Goal: Use online tool/utility: Utilize a website feature to perform a specific function

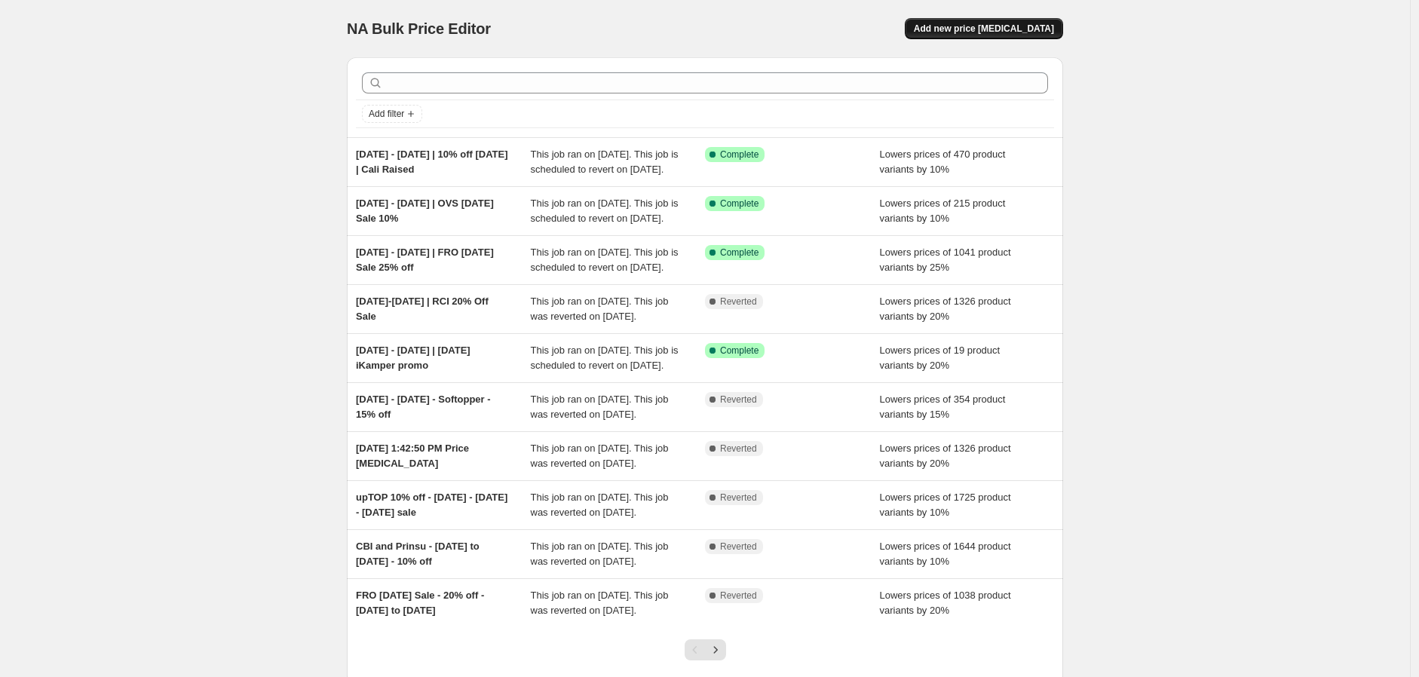
click at [970, 33] on span "Add new price [MEDICAL_DATA]" at bounding box center [984, 29] width 140 height 12
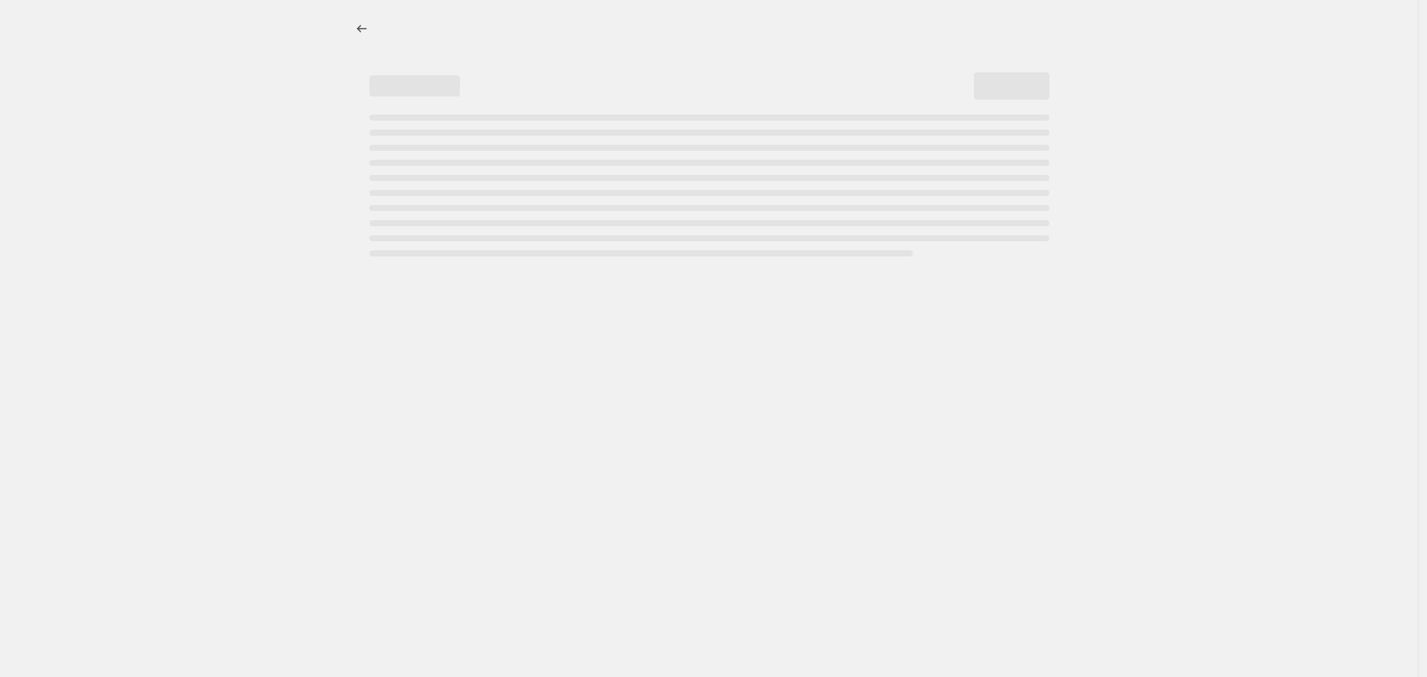
select select "percentage"
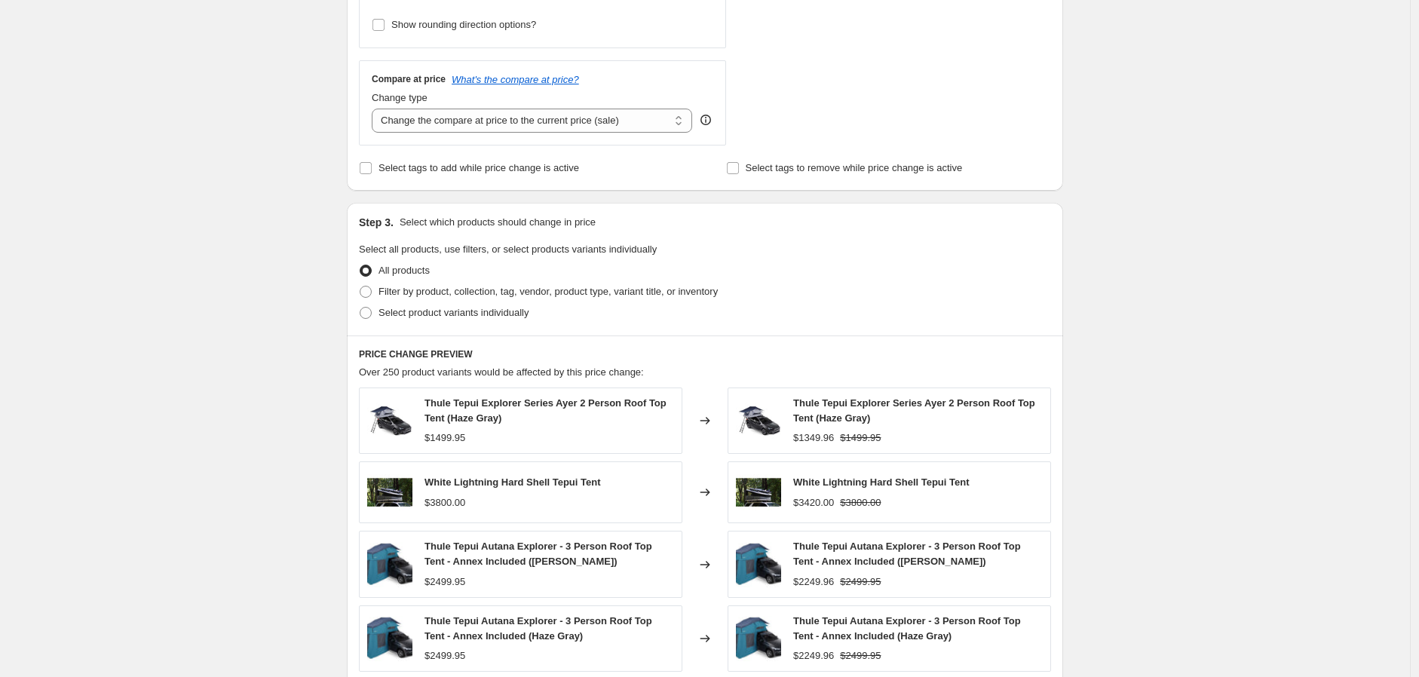
scroll to position [502, 0]
click at [514, 290] on span "Filter by product, collection, tag, vendor, product type, variant title, or inv…" at bounding box center [548, 290] width 339 height 11
click at [360, 286] on input "Filter by product, collection, tag, vendor, product type, variant title, or inv…" at bounding box center [360, 285] width 1 height 1
radio input "true"
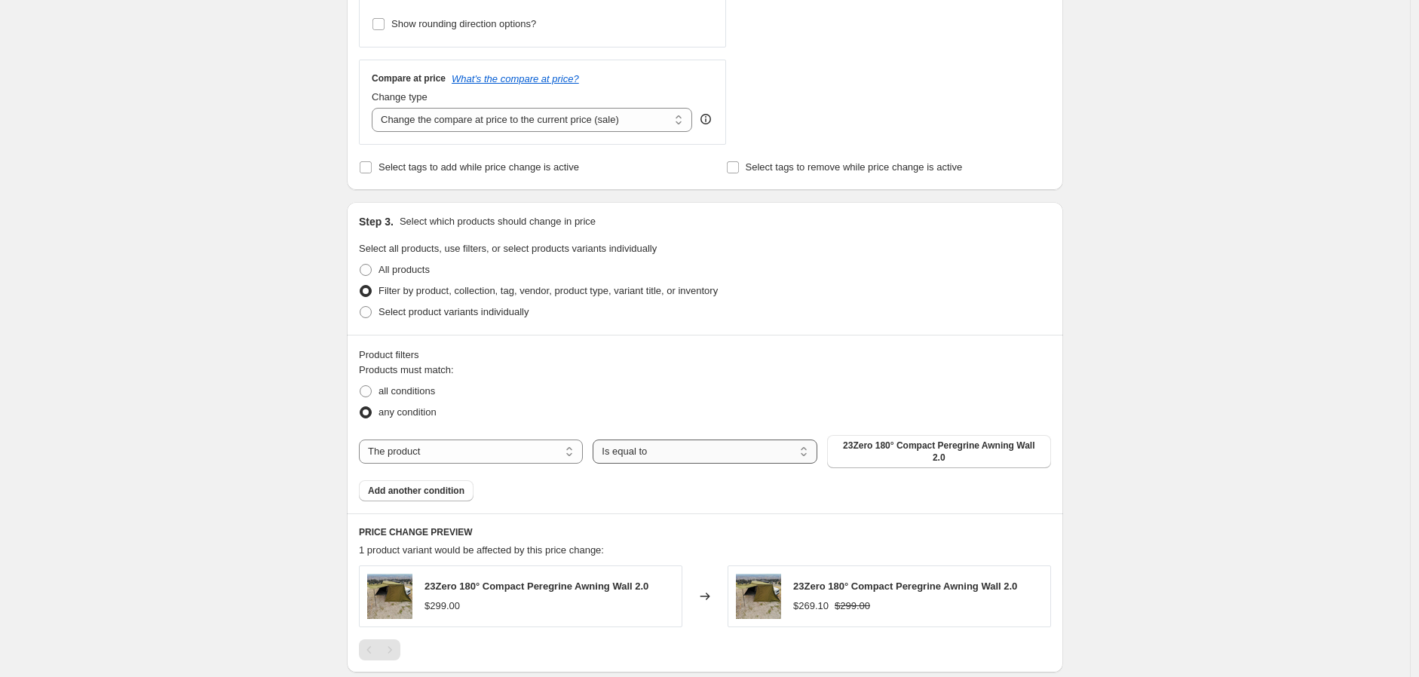
click at [637, 446] on select "Is equal to Is not equal to" at bounding box center [705, 452] width 224 height 24
click at [552, 451] on select "The product The product's collection The product's tag The product's vendor The…" at bounding box center [471, 452] width 224 height 24
select select "vendor"
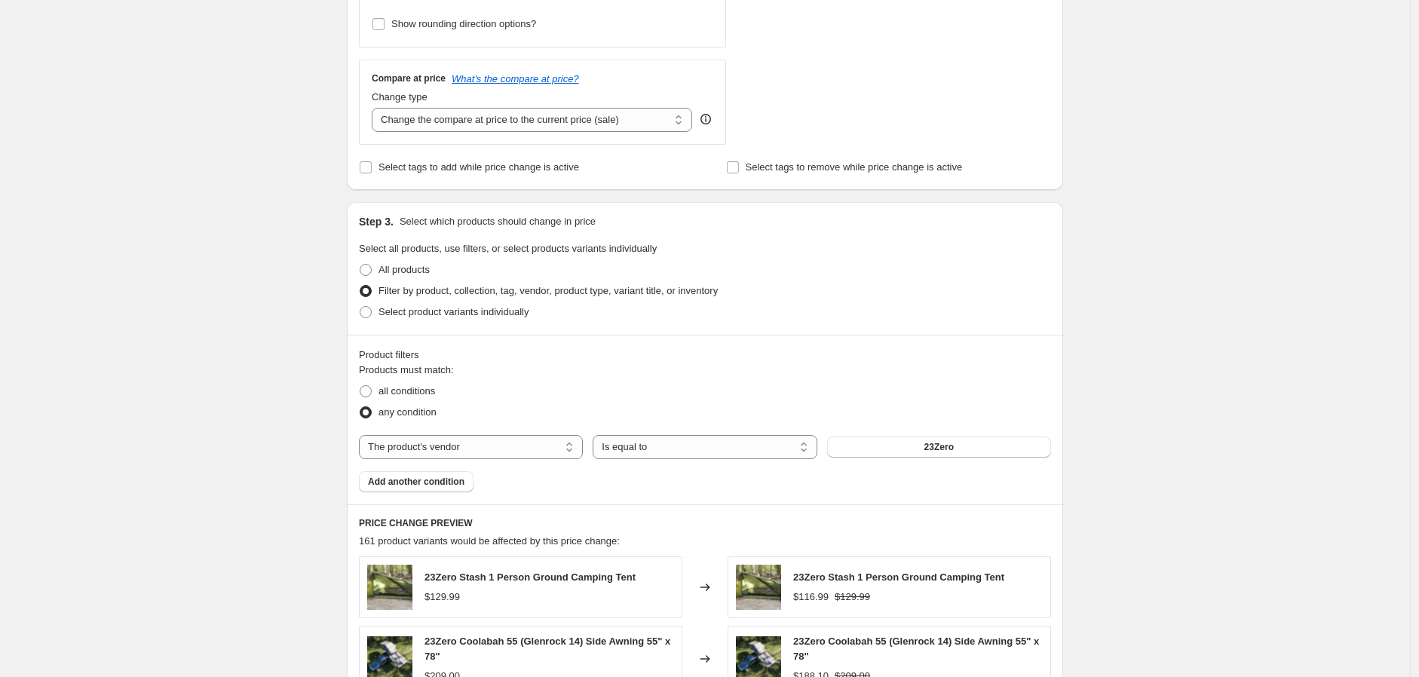
click at [954, 451] on span "23Zero" at bounding box center [938, 447] width 29 height 12
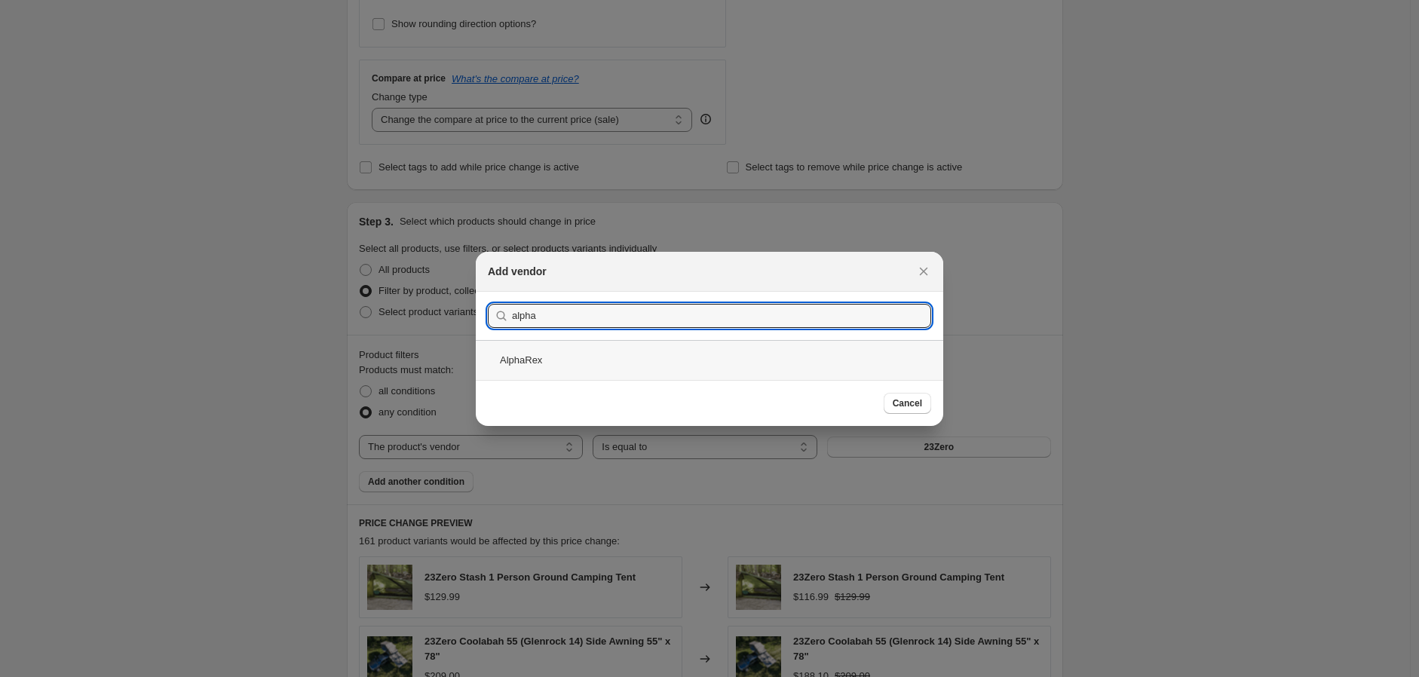
type input "alpha"
click at [575, 353] on div "AlphaRex" at bounding box center [709, 360] width 467 height 40
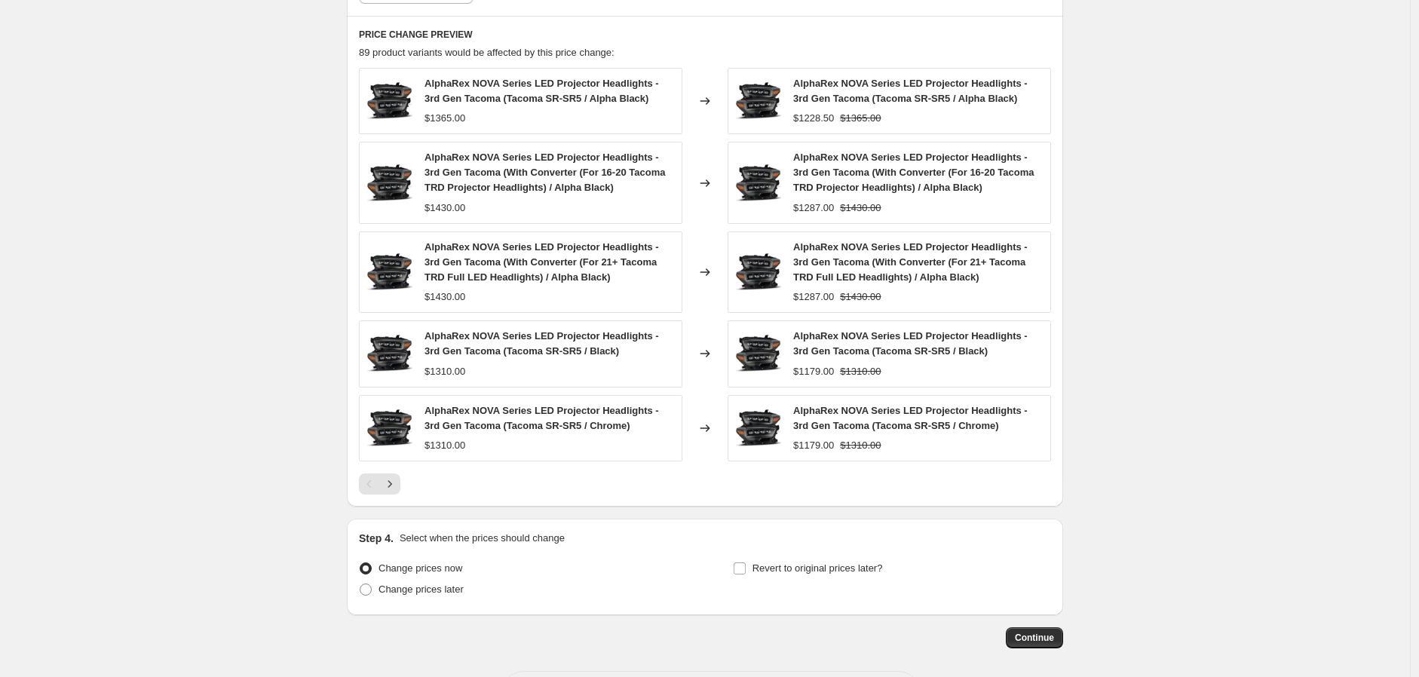
scroll to position [1005, 0]
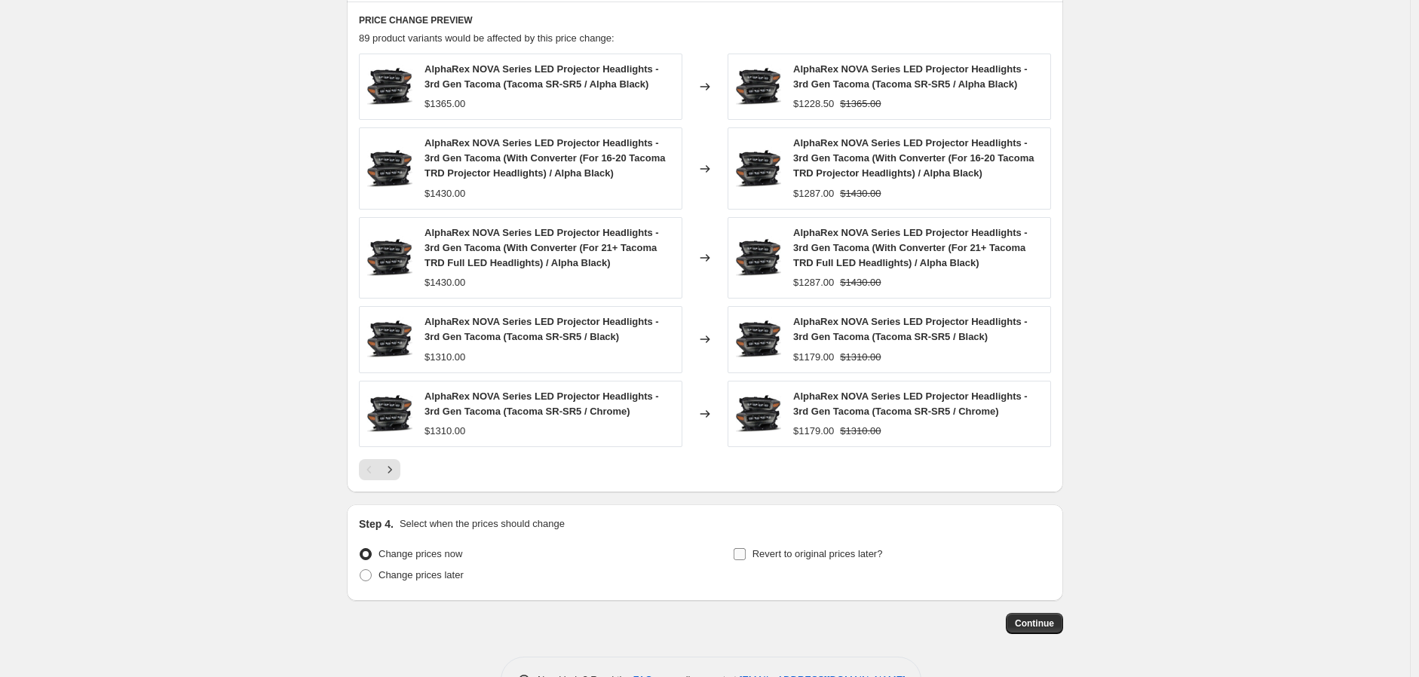
click at [764, 552] on span "Revert to original prices later?" at bounding box center [817, 553] width 130 height 11
click at [746, 552] on input "Revert to original prices later?" at bounding box center [740, 554] width 12 height 12
checkbox input "true"
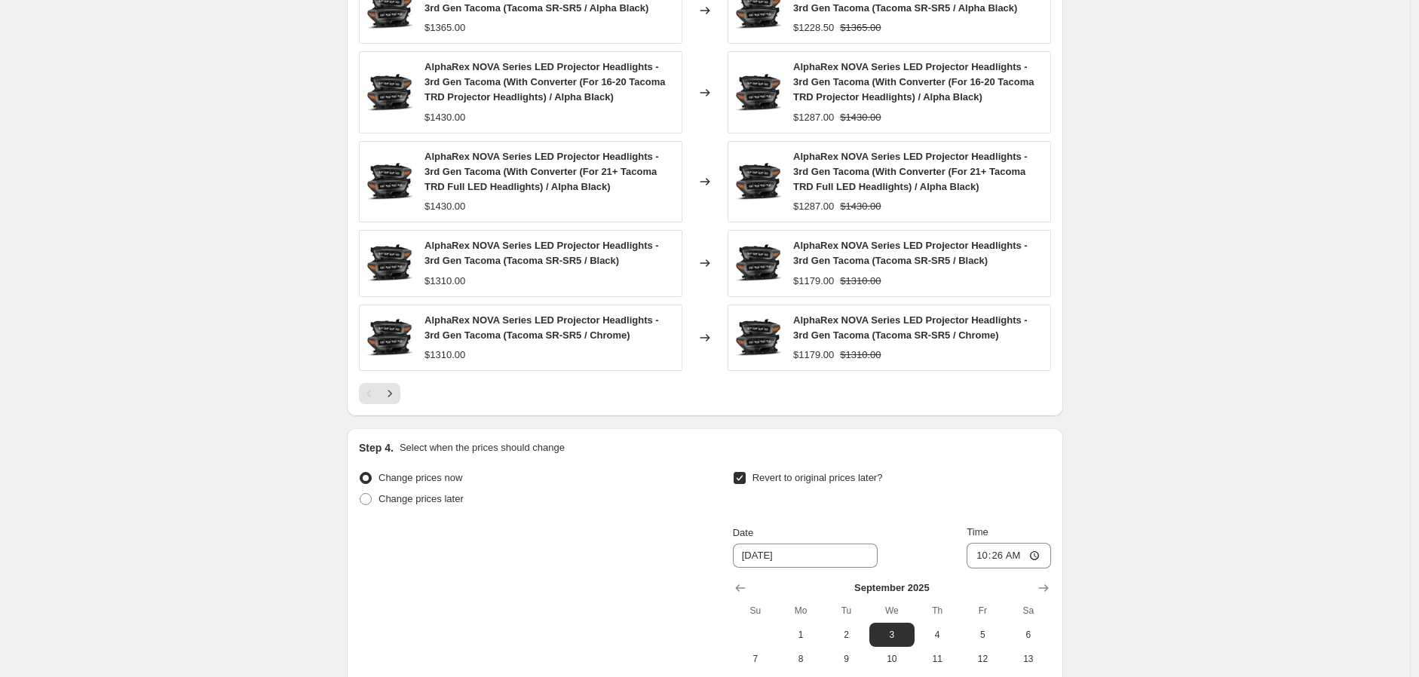
scroll to position [1172, 0]
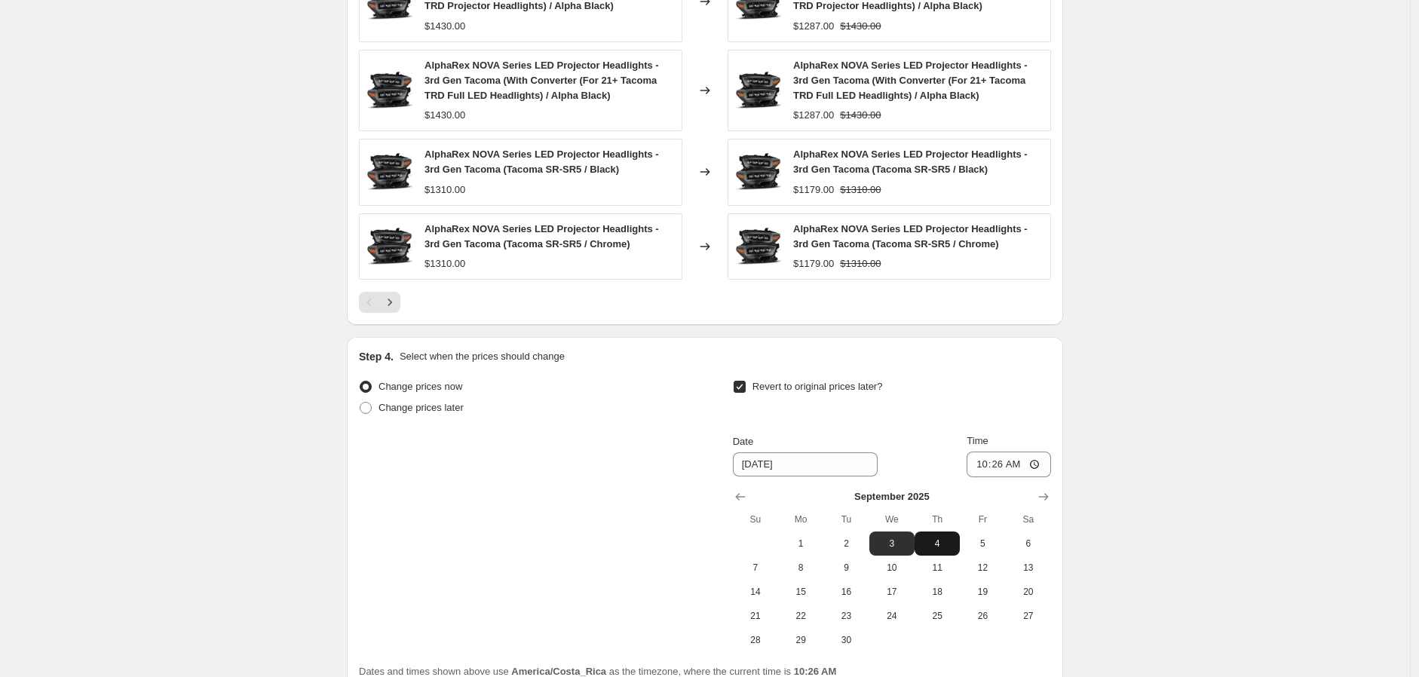
click at [944, 547] on span "4" at bounding box center [937, 544] width 33 height 12
type input "[DATE]"
click at [1038, 463] on input "10:26" at bounding box center [1009, 465] width 84 height 26
type input "12:58"
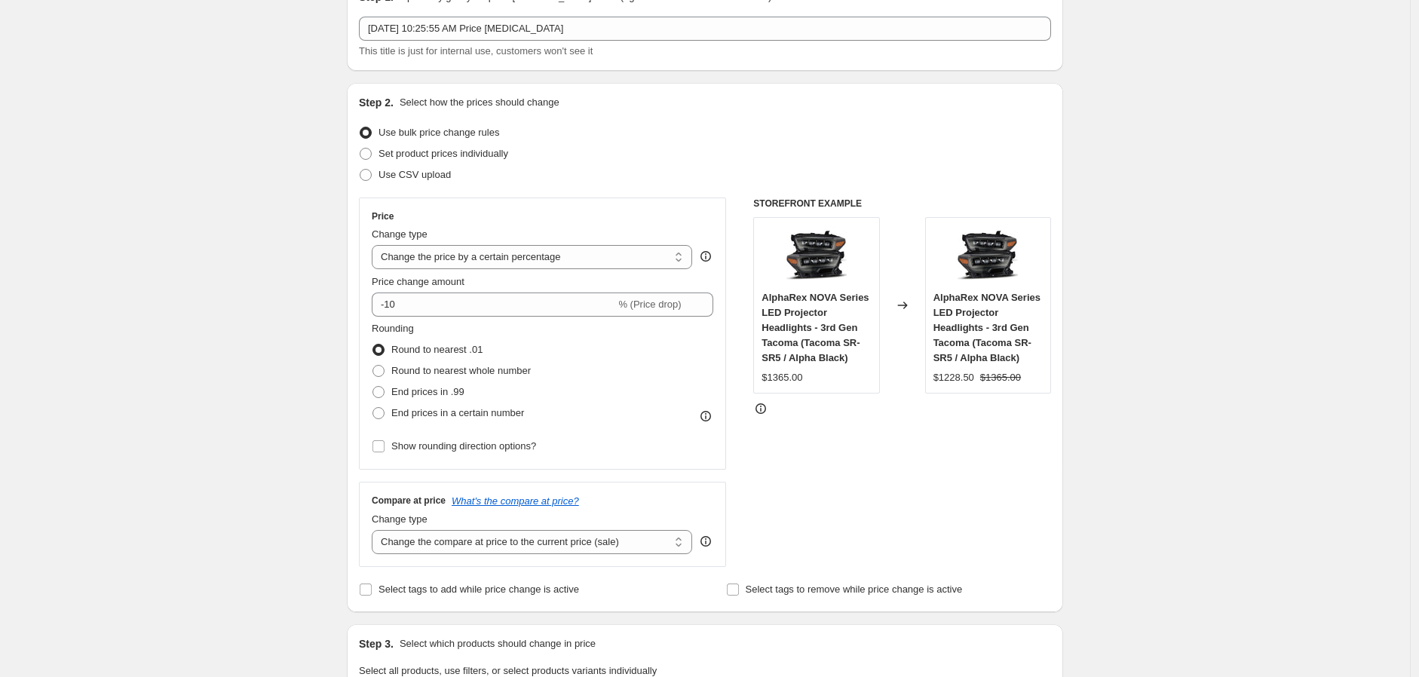
scroll to position [0, 0]
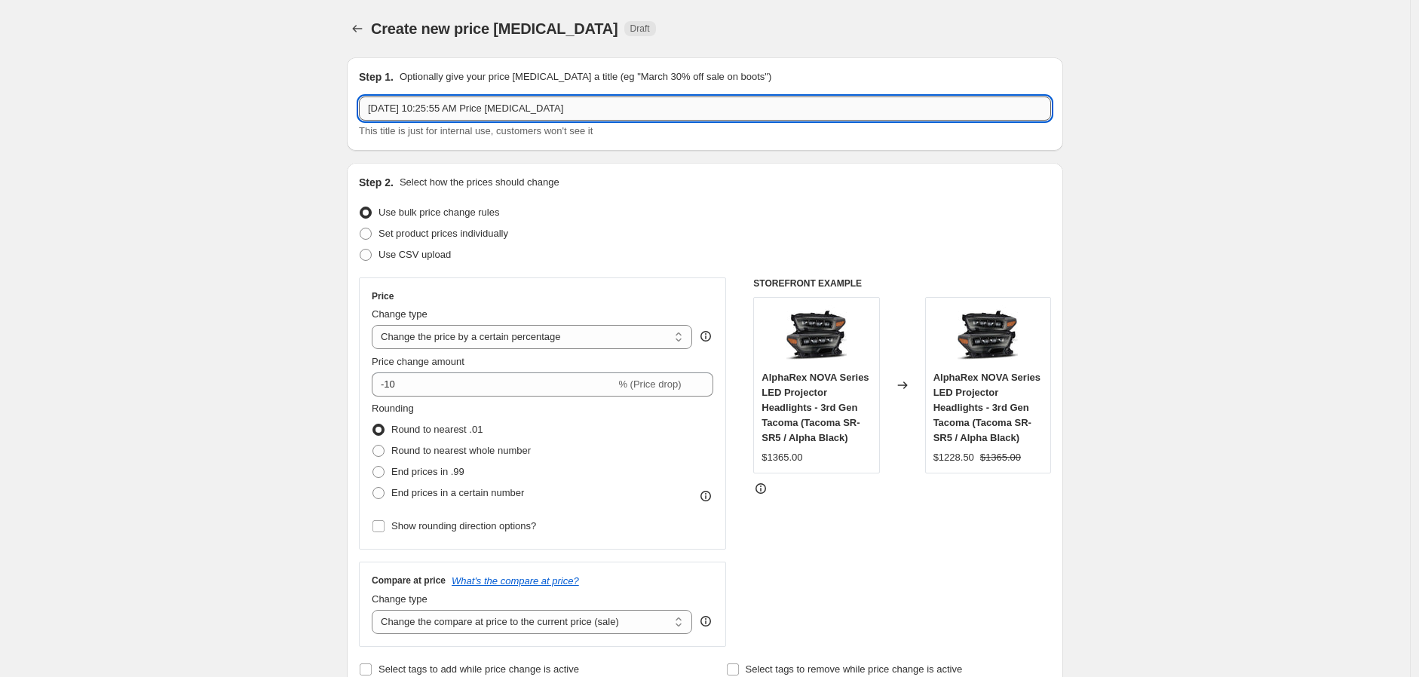
drag, startPoint x: 599, startPoint y: 109, endPoint x: 402, endPoint y: 112, distance: 196.8
click at [402, 112] on input "[DATE] 10:25:55 AM Price [MEDICAL_DATA]" at bounding box center [705, 109] width 692 height 24
type input "[DATE] - [DATE] | AlphaRex [DATE] Sale 10% off"
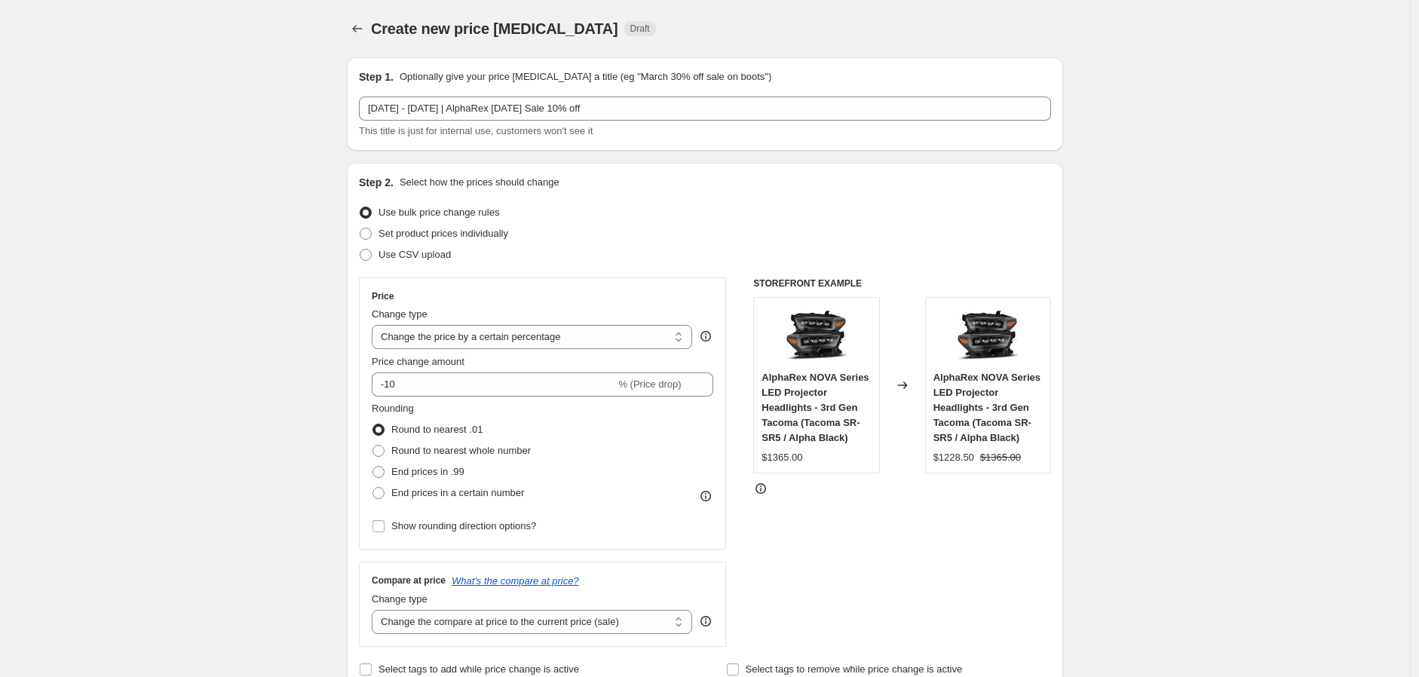
scroll to position [1312, 0]
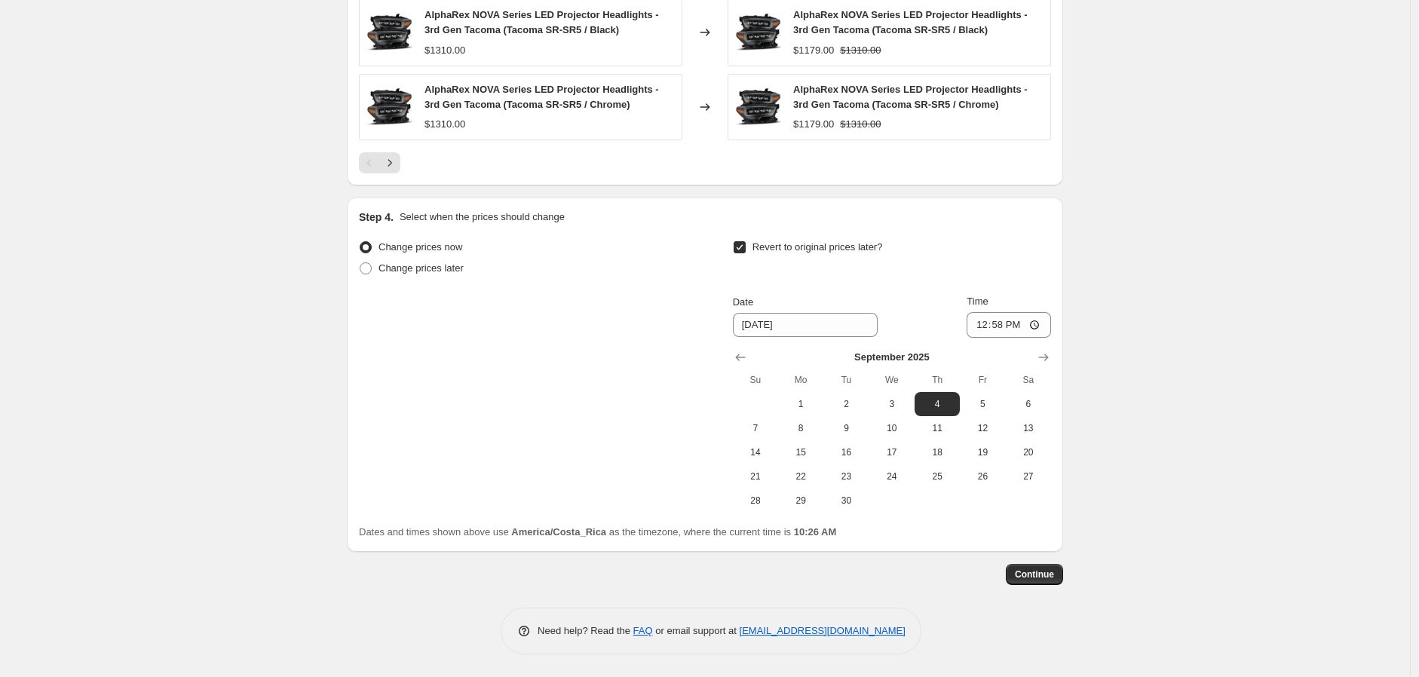
drag, startPoint x: 462, startPoint y: 273, endPoint x: 483, endPoint y: 638, distance: 365.5
click at [1053, 569] on span "Continue" at bounding box center [1034, 575] width 39 height 12
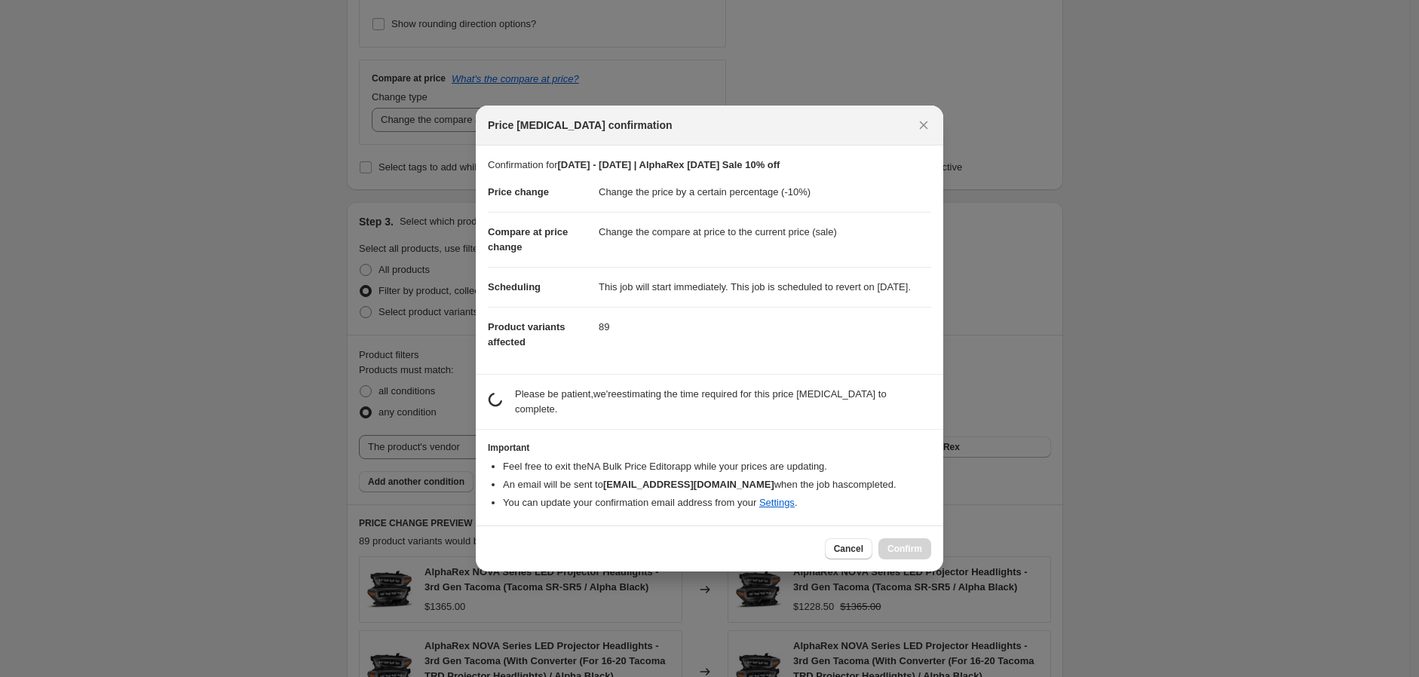
scroll to position [0, 0]
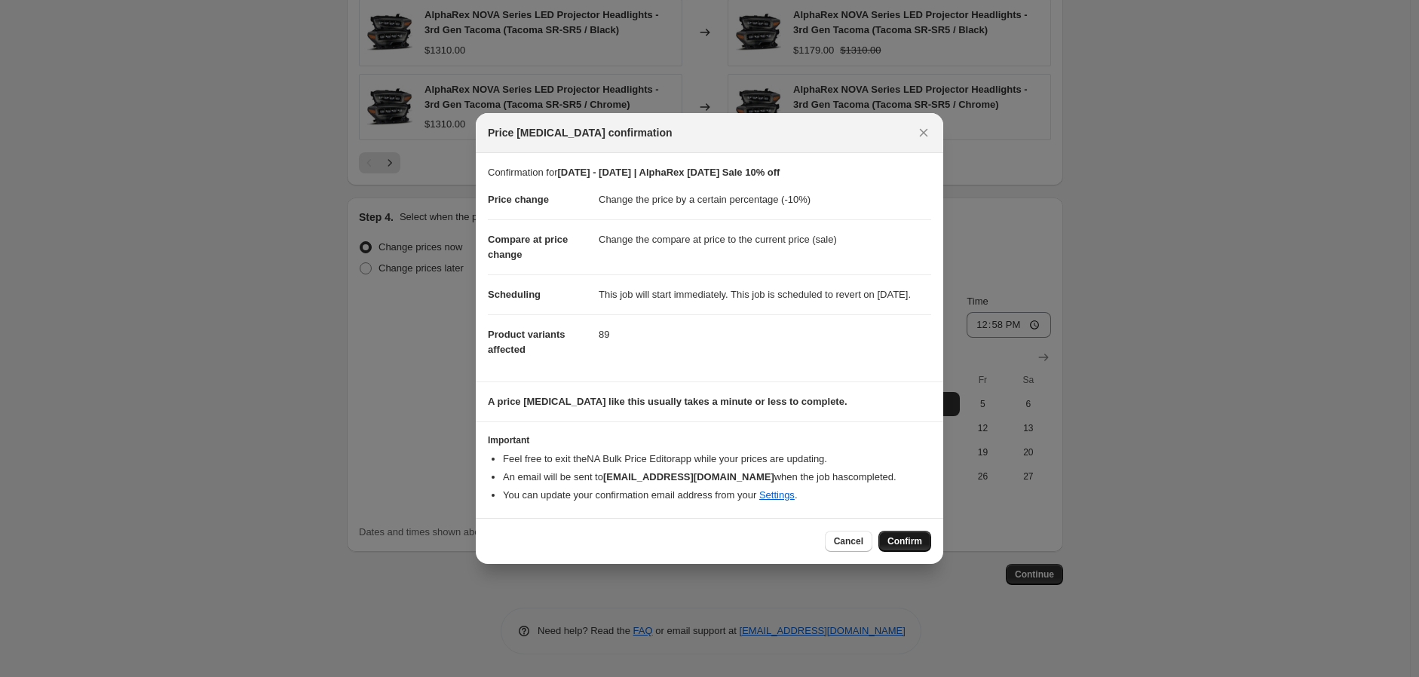
click at [907, 547] on span "Confirm" at bounding box center [904, 541] width 35 height 12
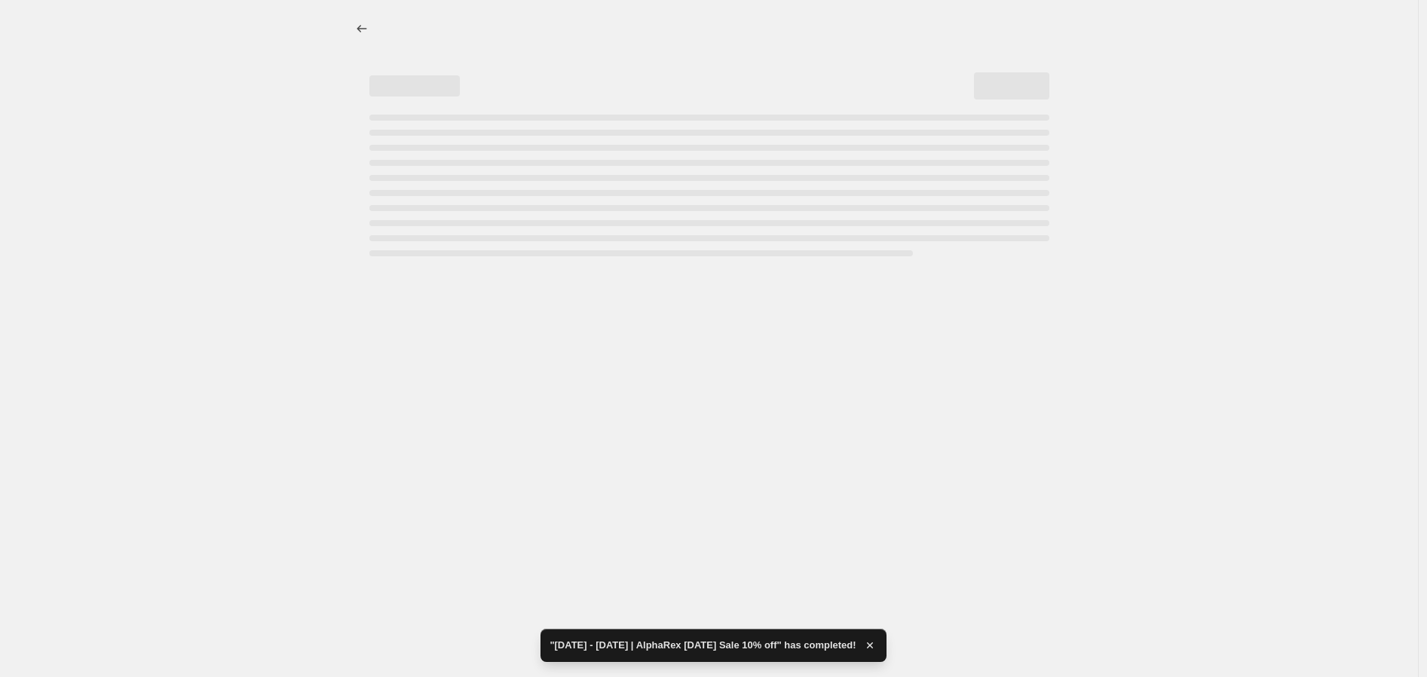
select select "percentage"
select select "vendor"
